Goal: Information Seeking & Learning: Learn about a topic

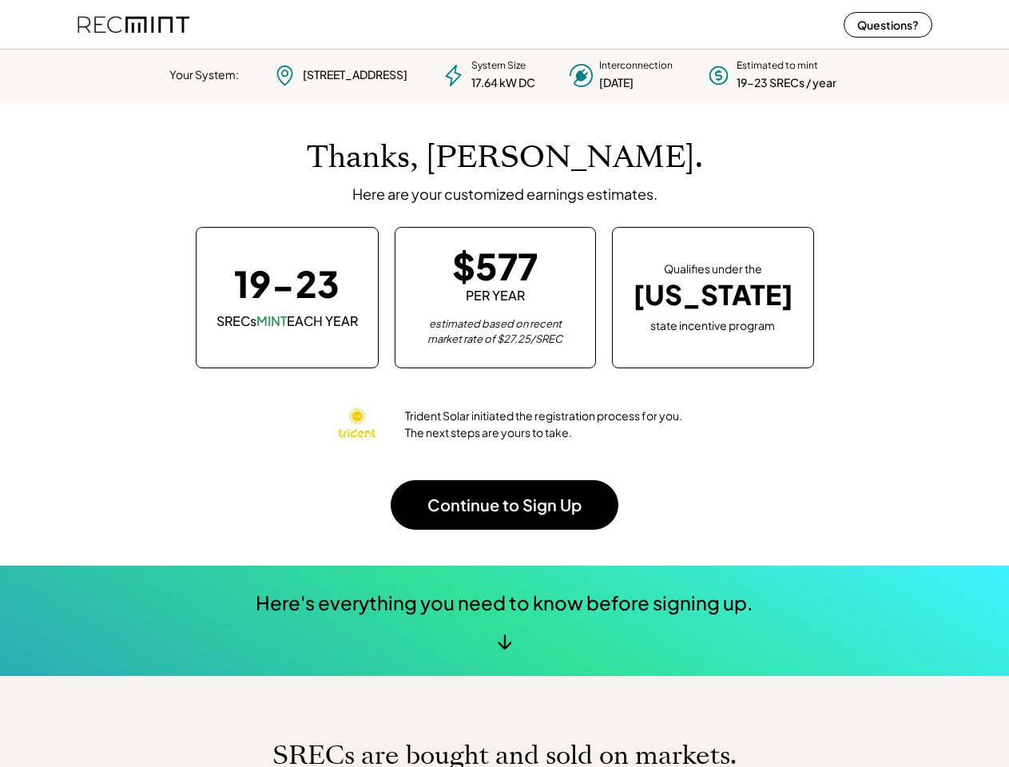
scroll to position [225, 446]
click at [504, 384] on div "Thanks, [PERSON_NAME]. Here are your customized earnings estimates. 19-23 SRECs…" at bounding box center [505, 334] width 855 height 463
click at [504, 405] on div "Trident Solar initiated the registration process for you. The next steps are yo…" at bounding box center [504, 424] width 359 height 64
click at [504, 73] on div "System Size 17.64 kW DC" at bounding box center [503, 75] width 64 height 32
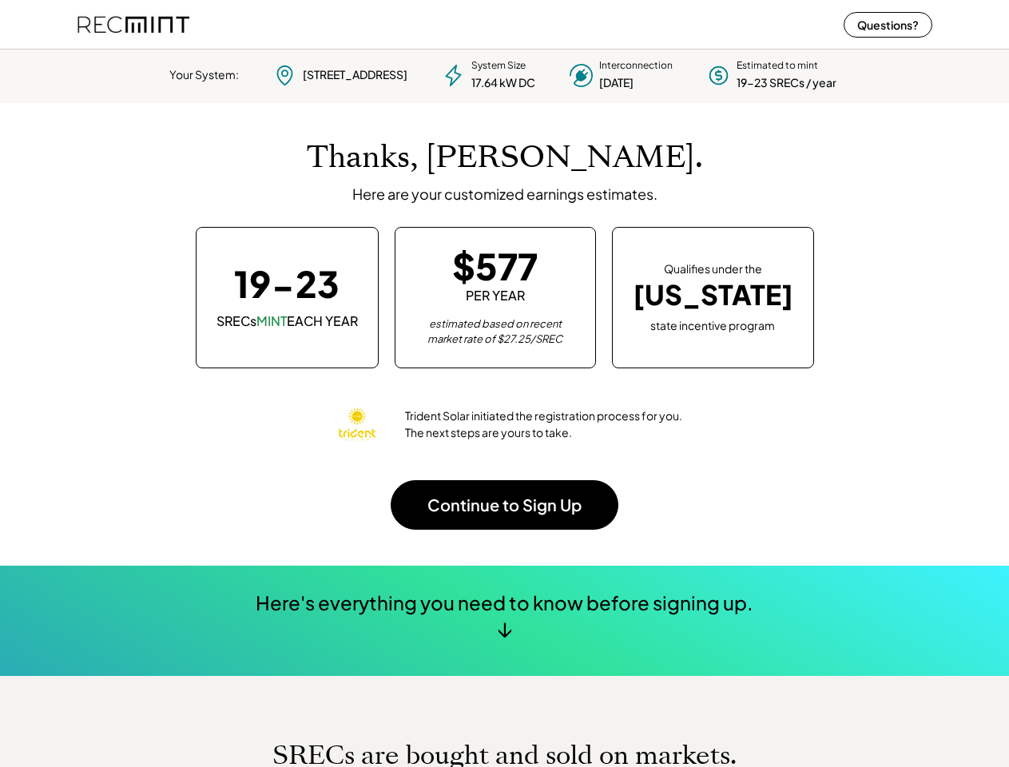
click at [505, 75] on div "17.64 kW DC" at bounding box center [503, 83] width 64 height 16
click at [194, 75] on div "Your System:" at bounding box center [204, 75] width 70 height 16
click at [339, 75] on div "[STREET_ADDRESS]" at bounding box center [355, 75] width 105 height 16
click at [355, 74] on div "[STREET_ADDRESS]" at bounding box center [355, 75] width 105 height 16
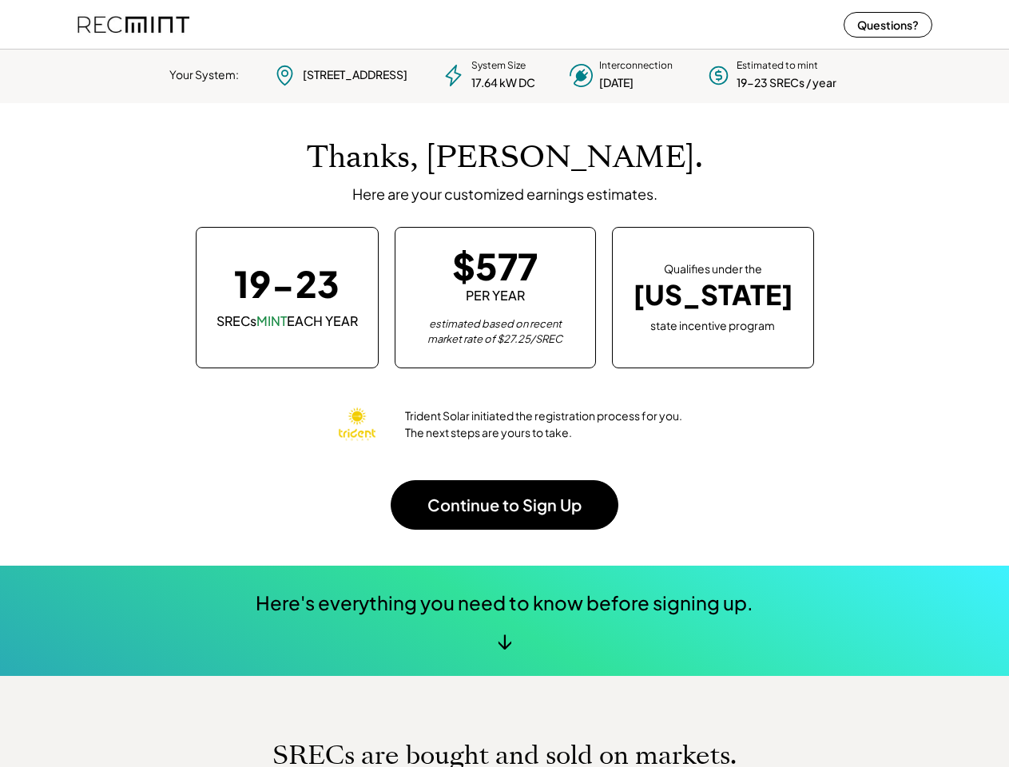
click at [496, 75] on div "17.64 kW DC" at bounding box center [503, 83] width 64 height 16
